Goal: Transaction & Acquisition: Purchase product/service

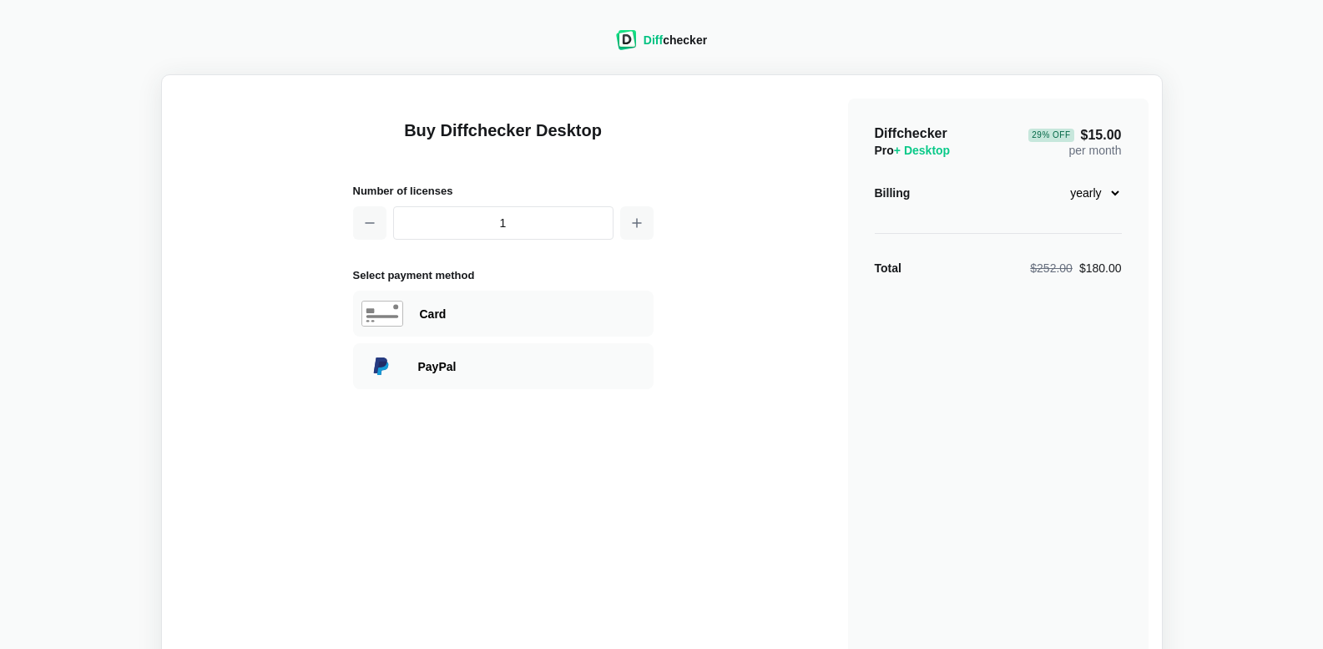
click at [1118, 194] on select "monthly yearly" at bounding box center [1086, 193] width 72 height 28
click at [1050, 179] on select "monthly yearly" at bounding box center [1086, 193] width 72 height 28
click at [1116, 195] on select "monthly yearly" at bounding box center [1086, 193] width 72 height 28
click at [1050, 179] on select "monthly yearly" at bounding box center [1086, 193] width 72 height 28
click at [1110, 203] on select "monthly yearly" at bounding box center [1086, 193] width 72 height 28
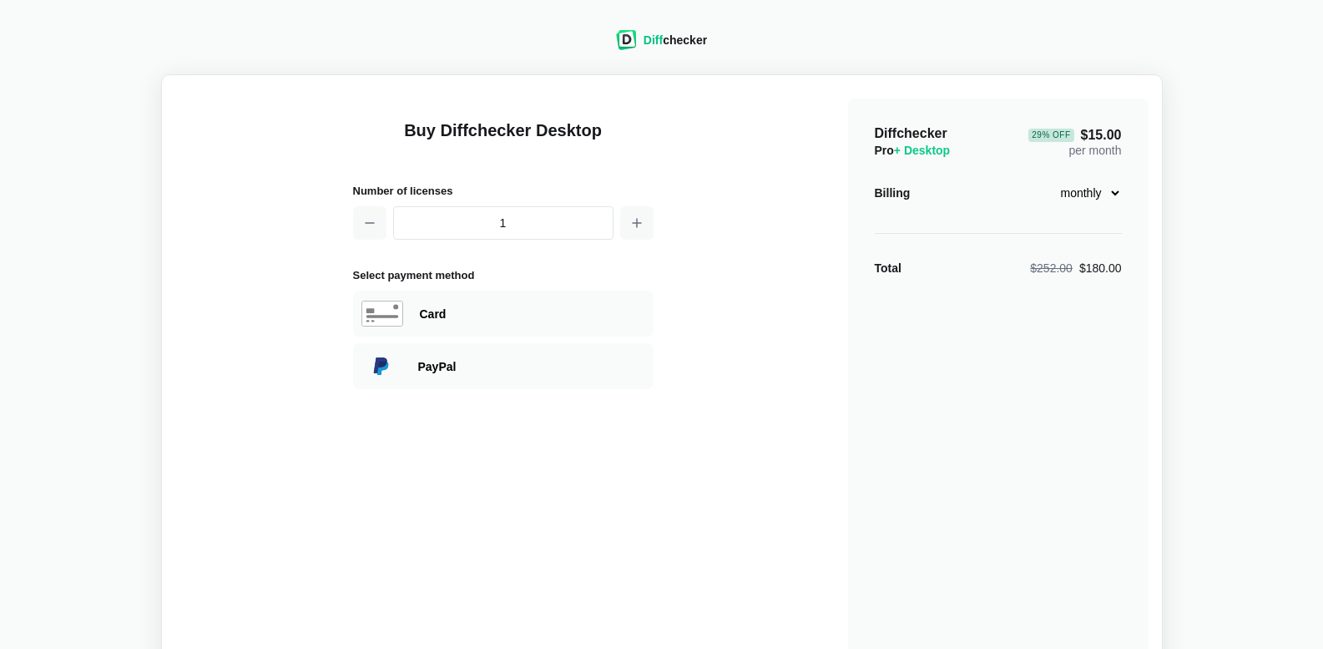
click at [1050, 179] on select "monthly yearly" at bounding box center [1086, 193] width 72 height 28
click at [1115, 194] on select "monthly yearly" at bounding box center [1086, 193] width 72 height 28
click at [1050, 179] on select "monthly yearly" at bounding box center [1086, 193] width 72 height 28
drag, startPoint x: 1110, startPoint y: 195, endPoint x: 1111, endPoint y: 209, distance: 14.2
click at [1111, 197] on select "monthly yearly" at bounding box center [1086, 193] width 72 height 28
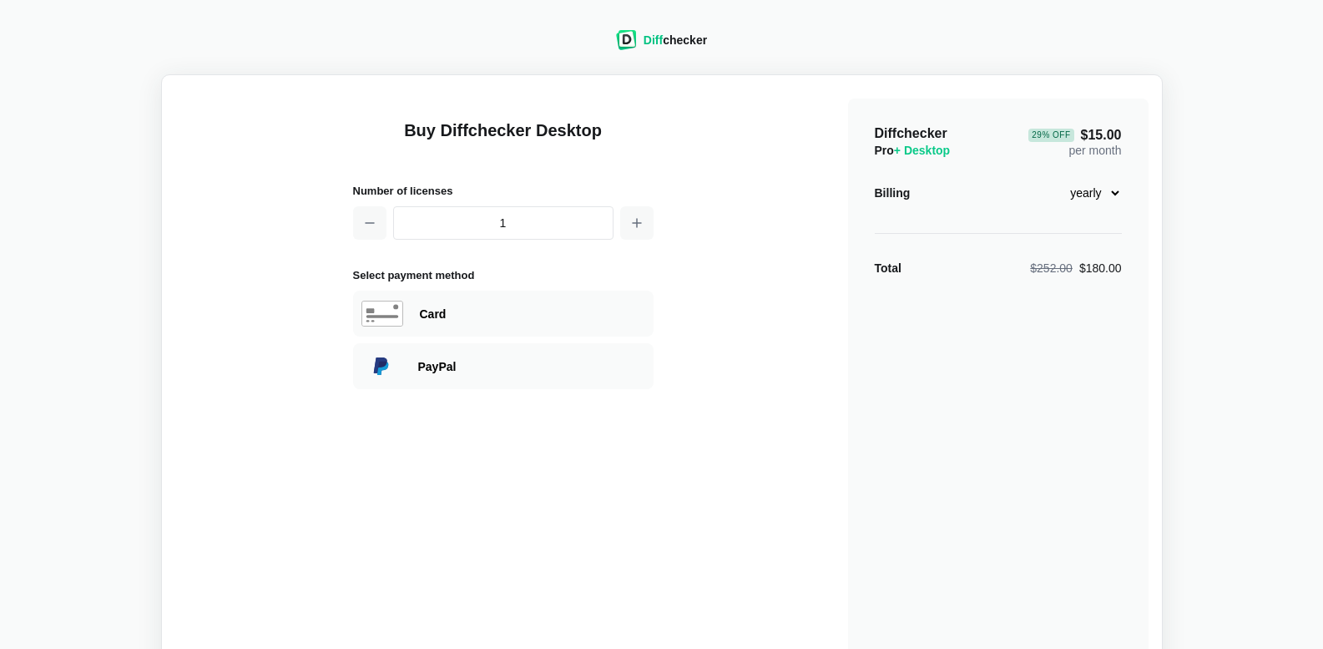
select select "desktop-monthly-21"
click at [1050, 179] on select "monthly yearly" at bounding box center [1086, 193] width 72 height 28
